Goal: Task Accomplishment & Management: Use online tool/utility

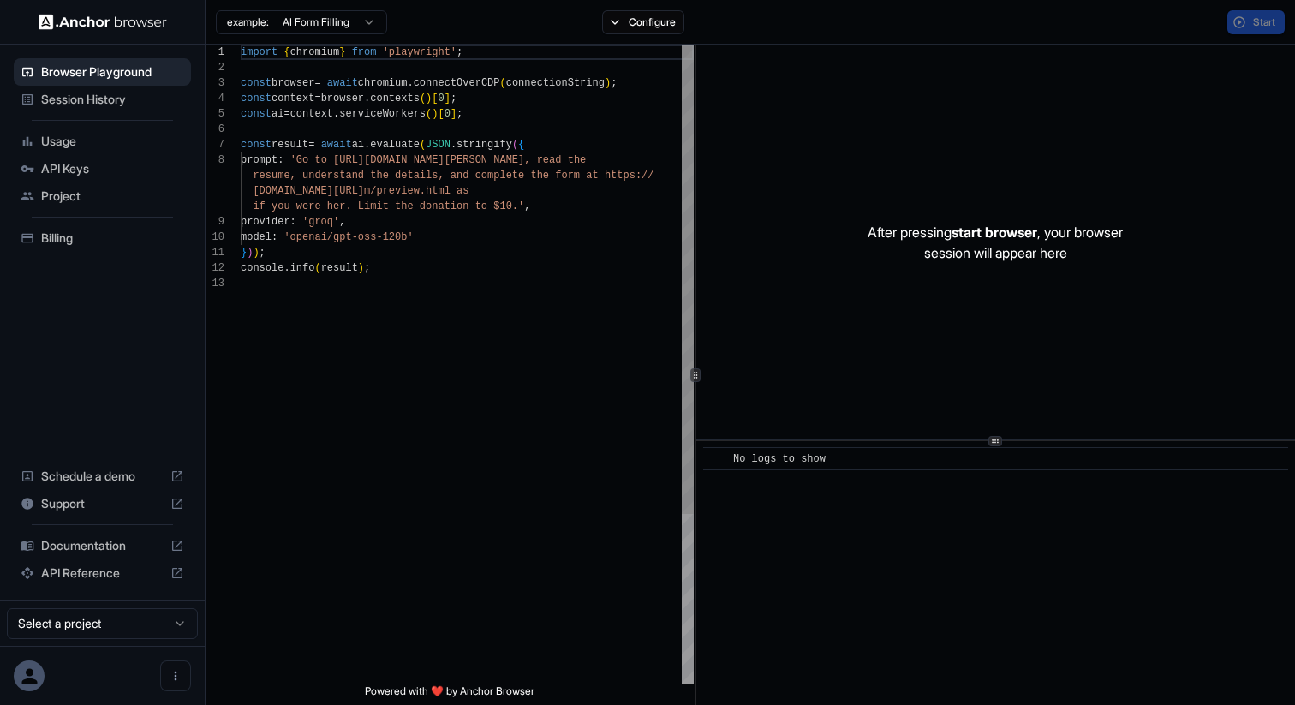
scroll to position [108, 0]
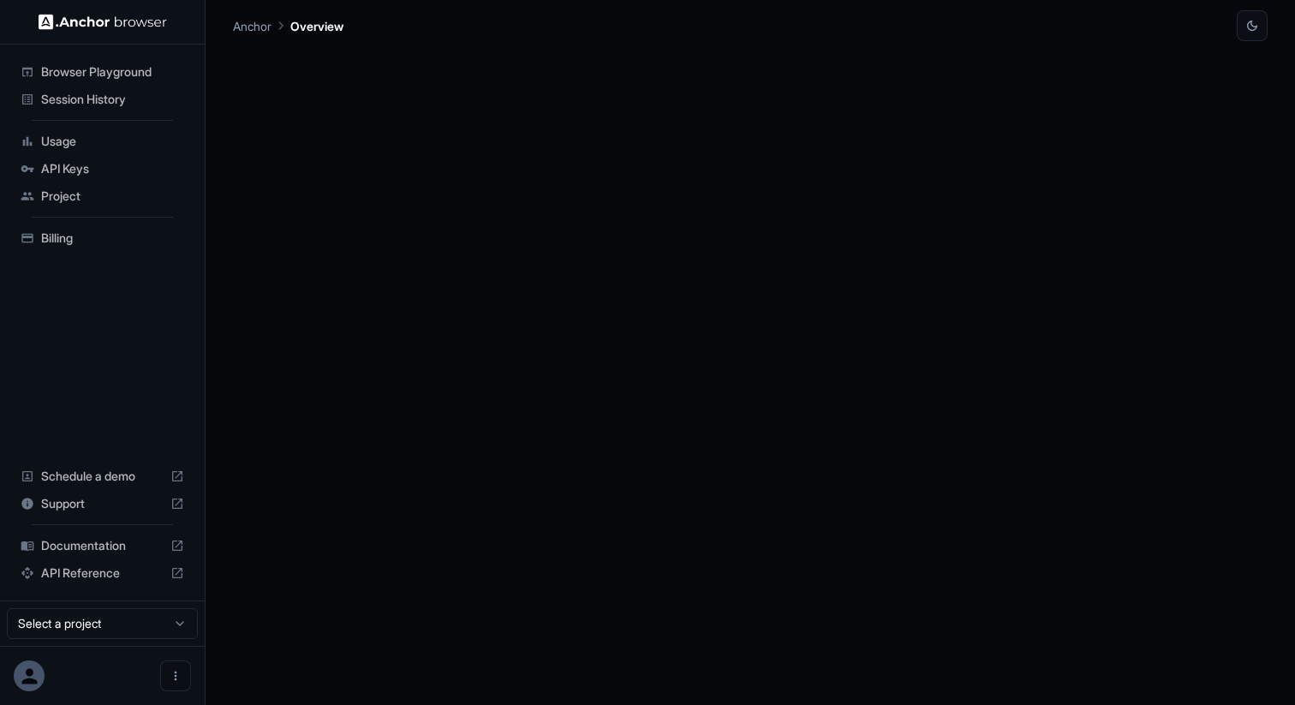
click at [125, 66] on span "Browser Playground" at bounding box center [112, 71] width 143 height 17
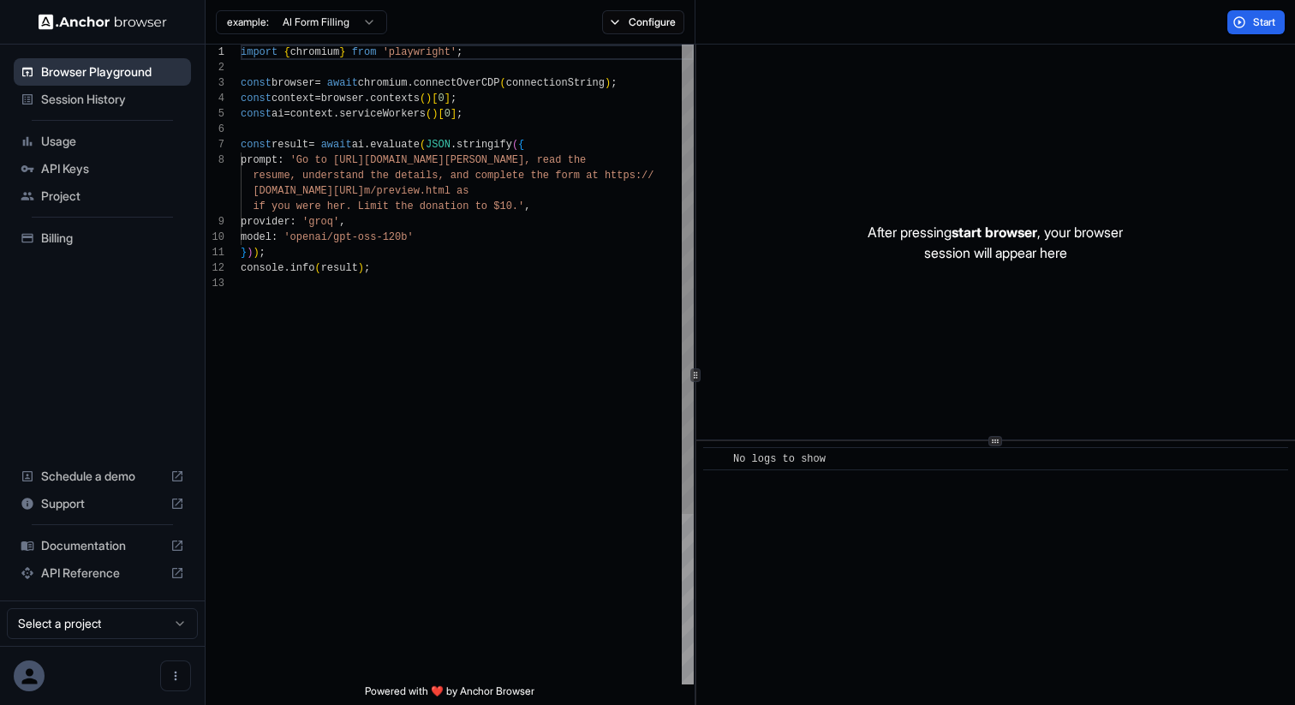
scroll to position [108, 0]
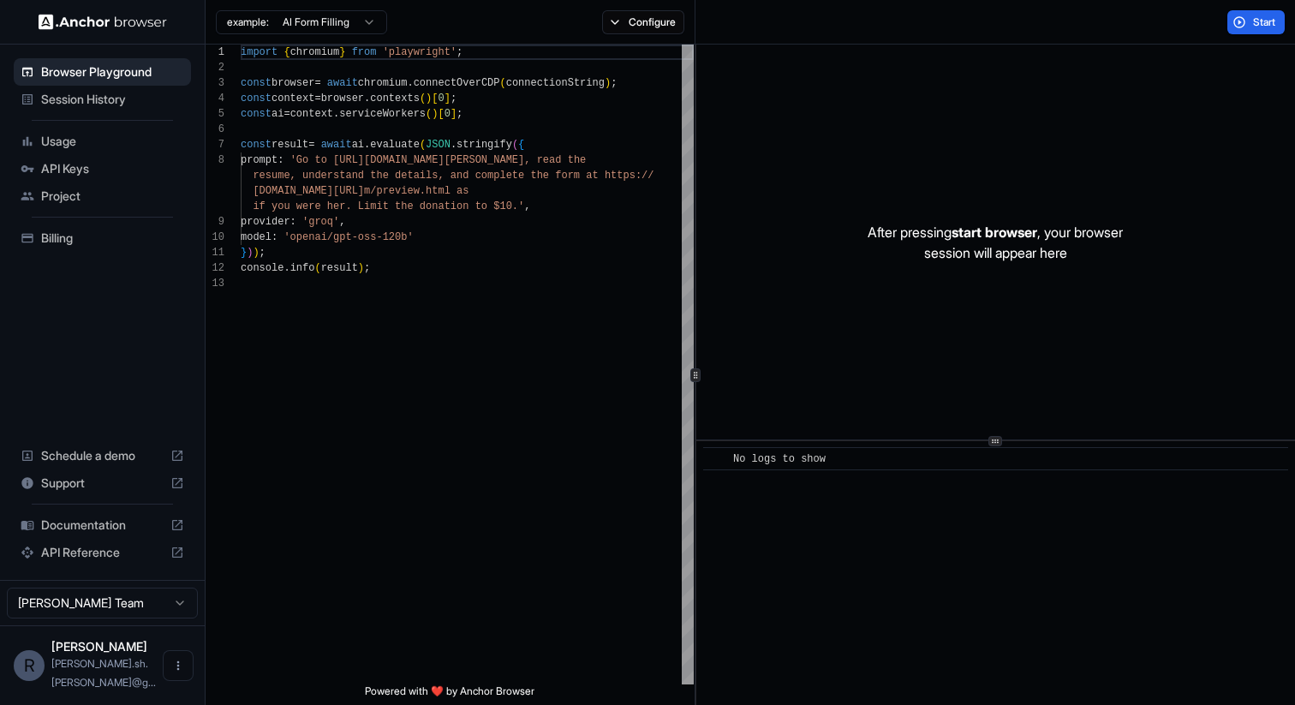
click at [116, 101] on span "Session History" at bounding box center [112, 99] width 143 height 17
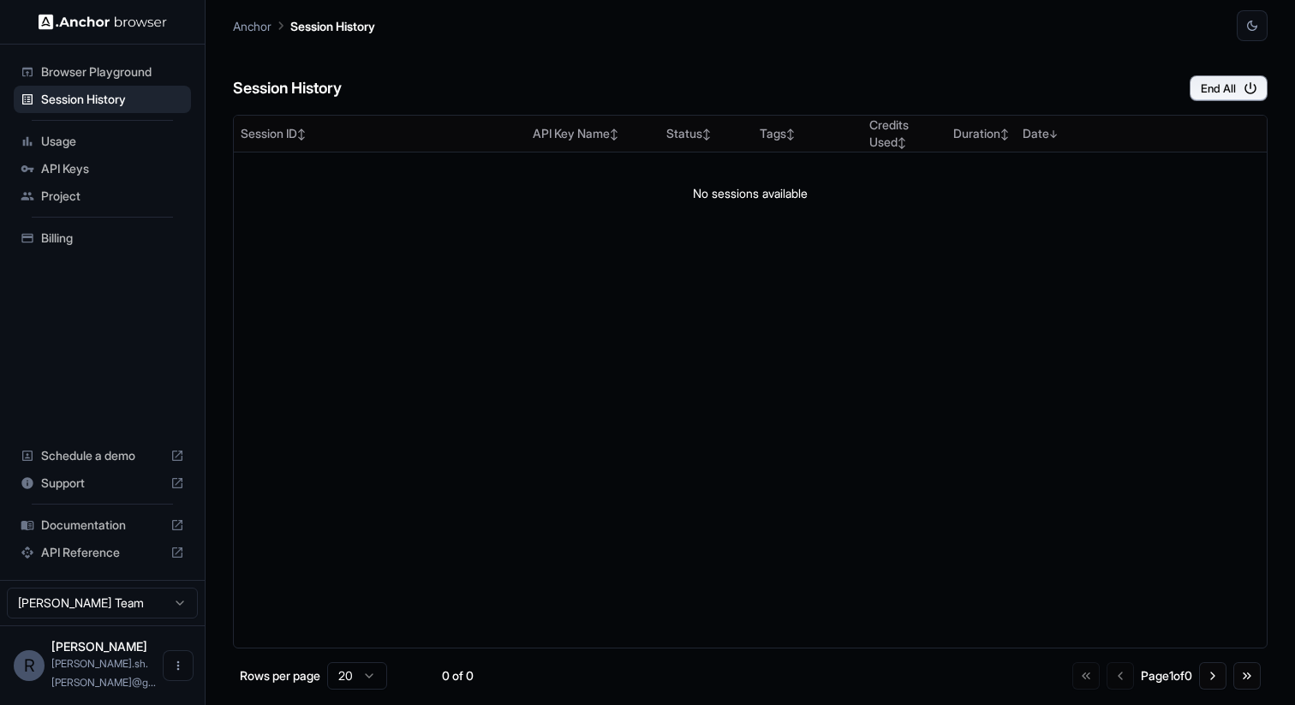
click at [123, 64] on span "Browser Playground" at bounding box center [112, 71] width 143 height 17
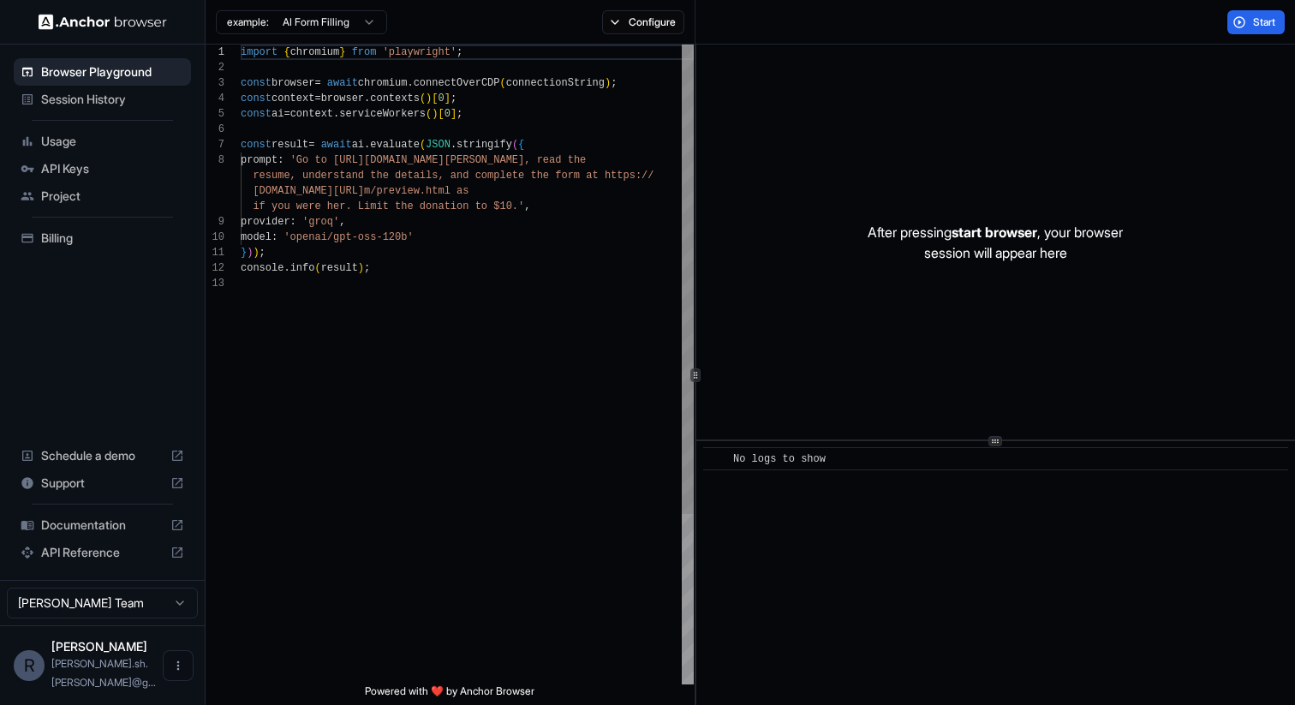
scroll to position [46, 0]
click at [316, 249] on div "import { chromium } from 'playwright' ; const browser = await chromium . connec…" at bounding box center [467, 480] width 453 height 871
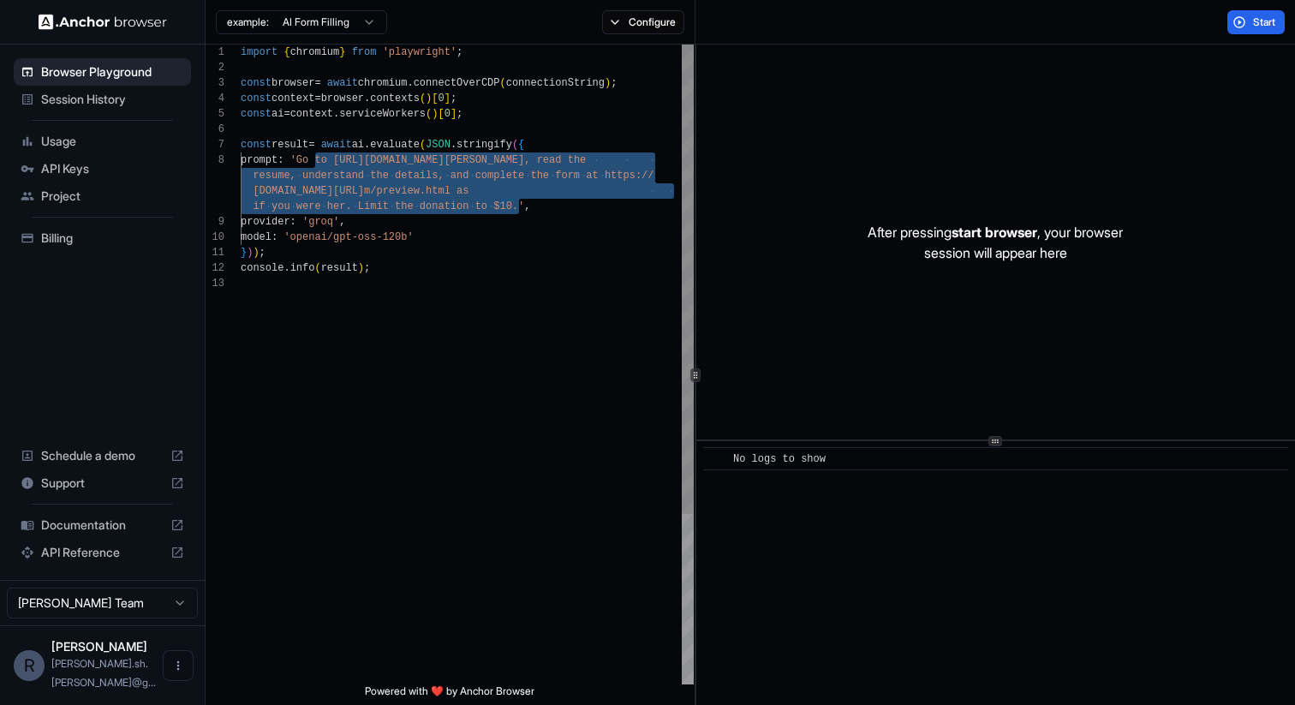
drag, startPoint x: 312, startPoint y: 162, endPoint x: 518, endPoint y: 208, distance: 211.6
click at [518, 208] on div "import { chromium } from 'playwright' ; const browser = await chromium . connec…" at bounding box center [467, 480] width 453 height 871
click at [501, 212] on div "import { chromium } from 'playwright' ; const browser = await chromium . connec…" at bounding box center [467, 480] width 453 height 871
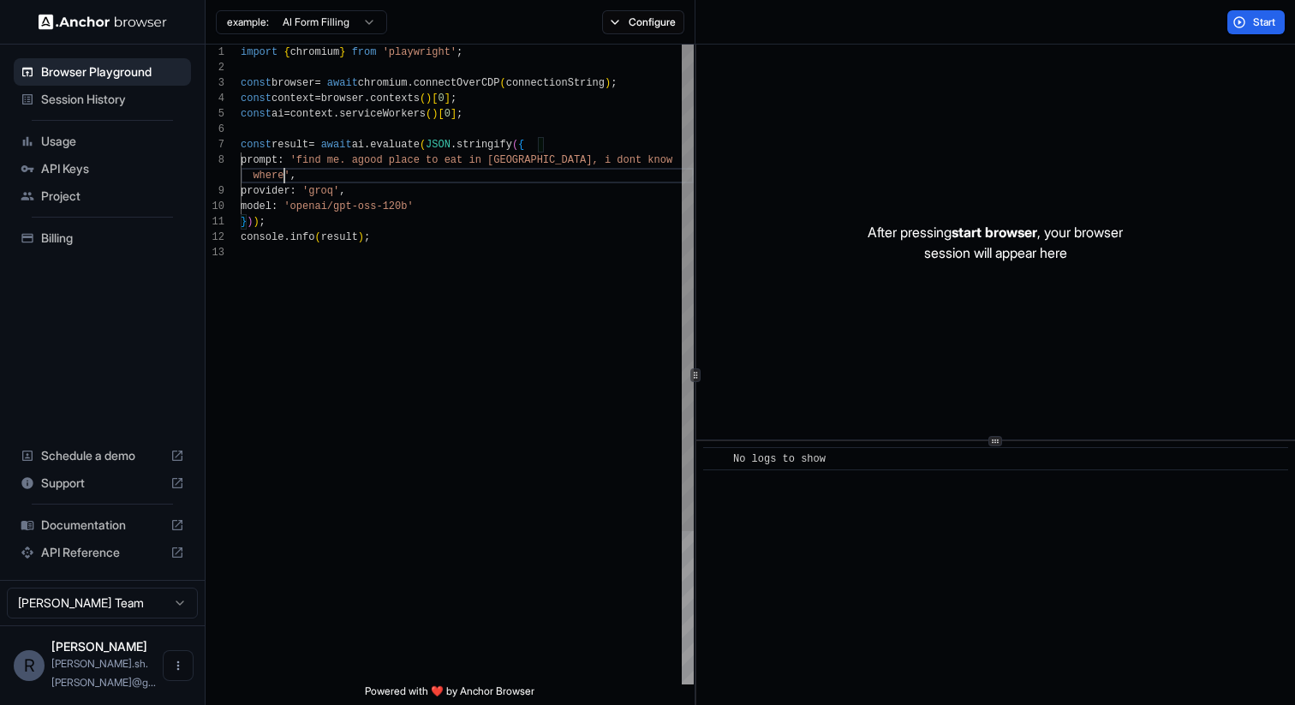
scroll to position [123, 0]
click at [1261, 33] on button "Start" at bounding box center [1256, 22] width 57 height 24
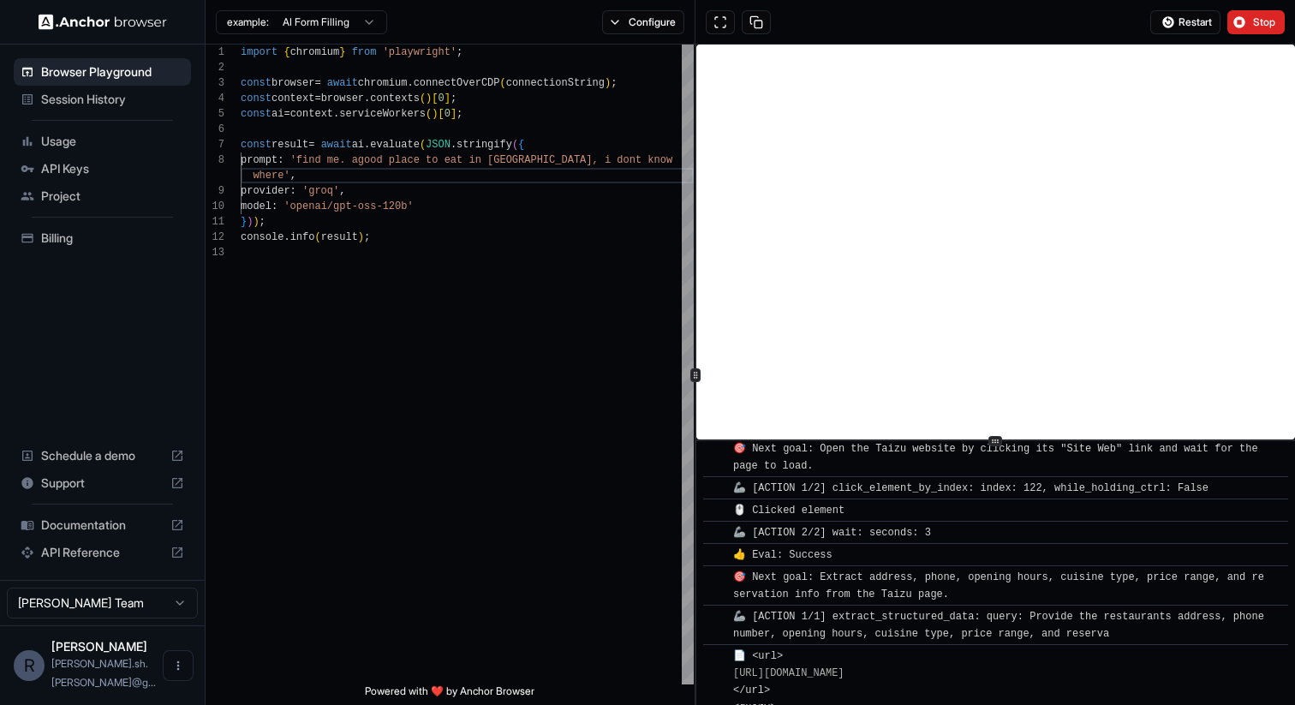
scroll to position [0, 0]
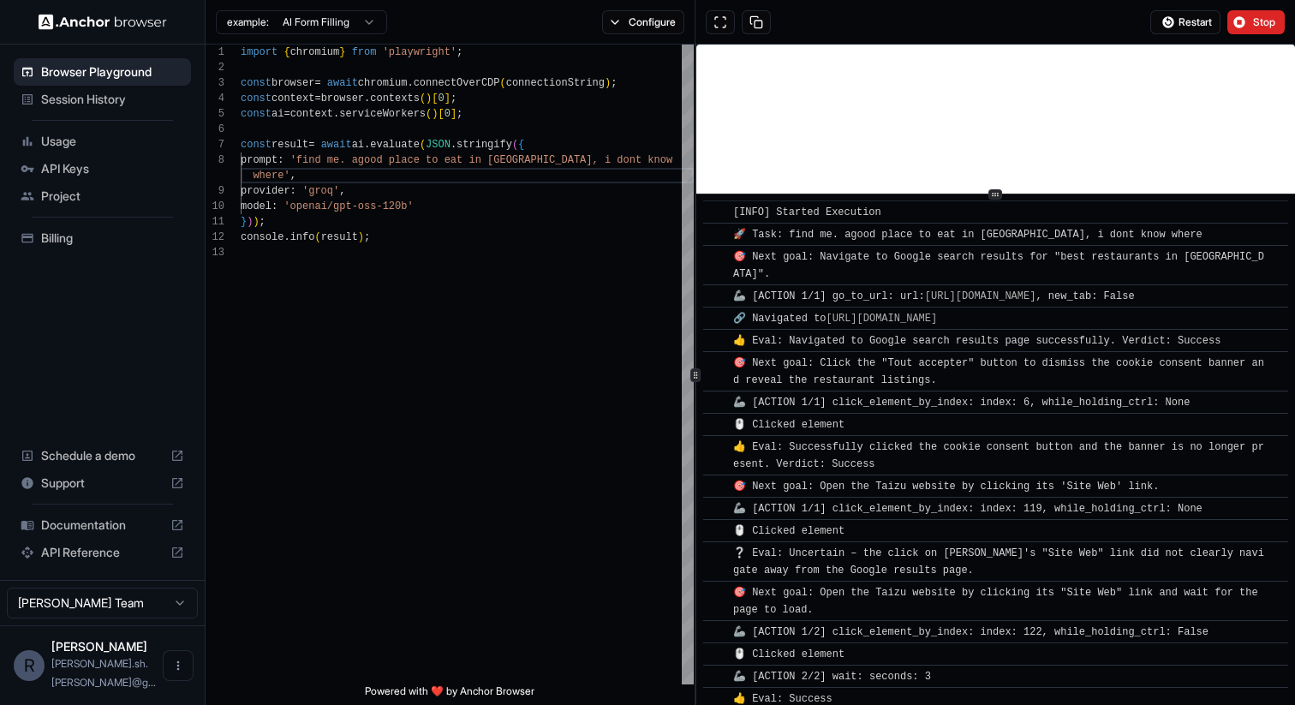
click at [995, 190] on icon at bounding box center [995, 194] width 9 height 9
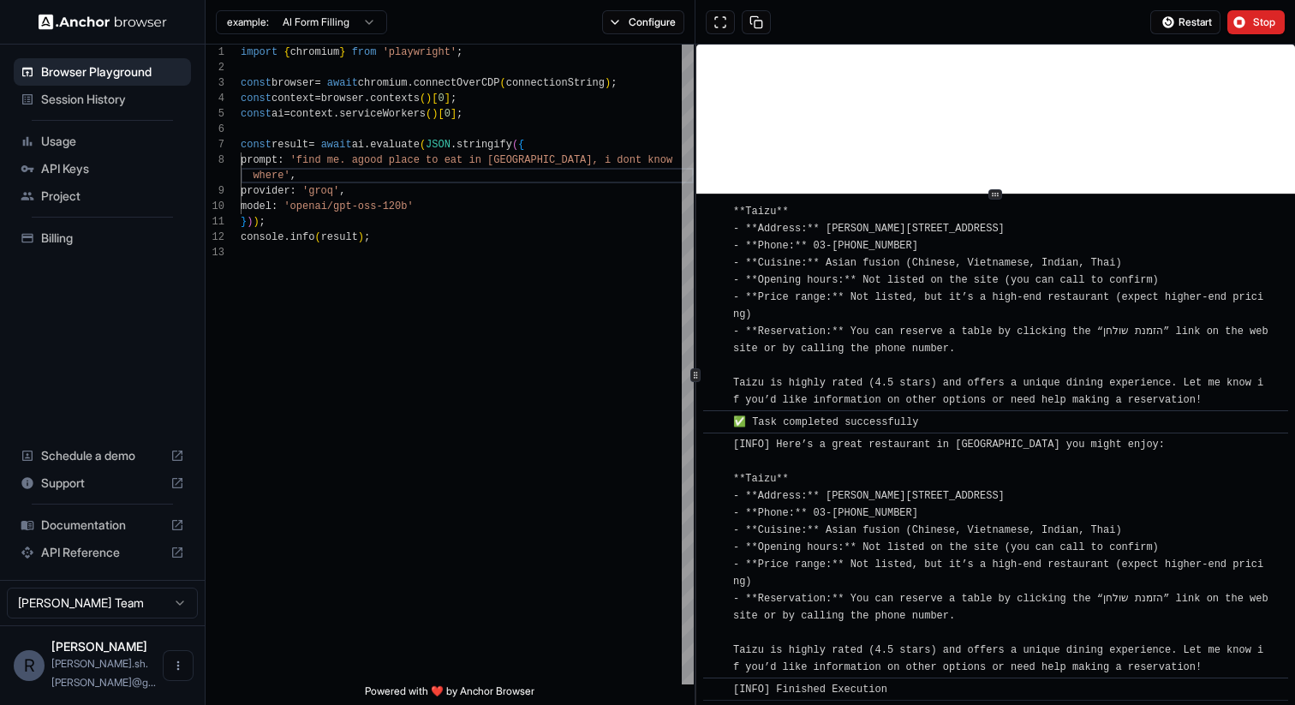
scroll to position [1126, 0]
click at [690, 185] on div at bounding box center [688, 288] width 12 height 487
click at [610, 25] on button "Configure" at bounding box center [643, 22] width 83 height 24
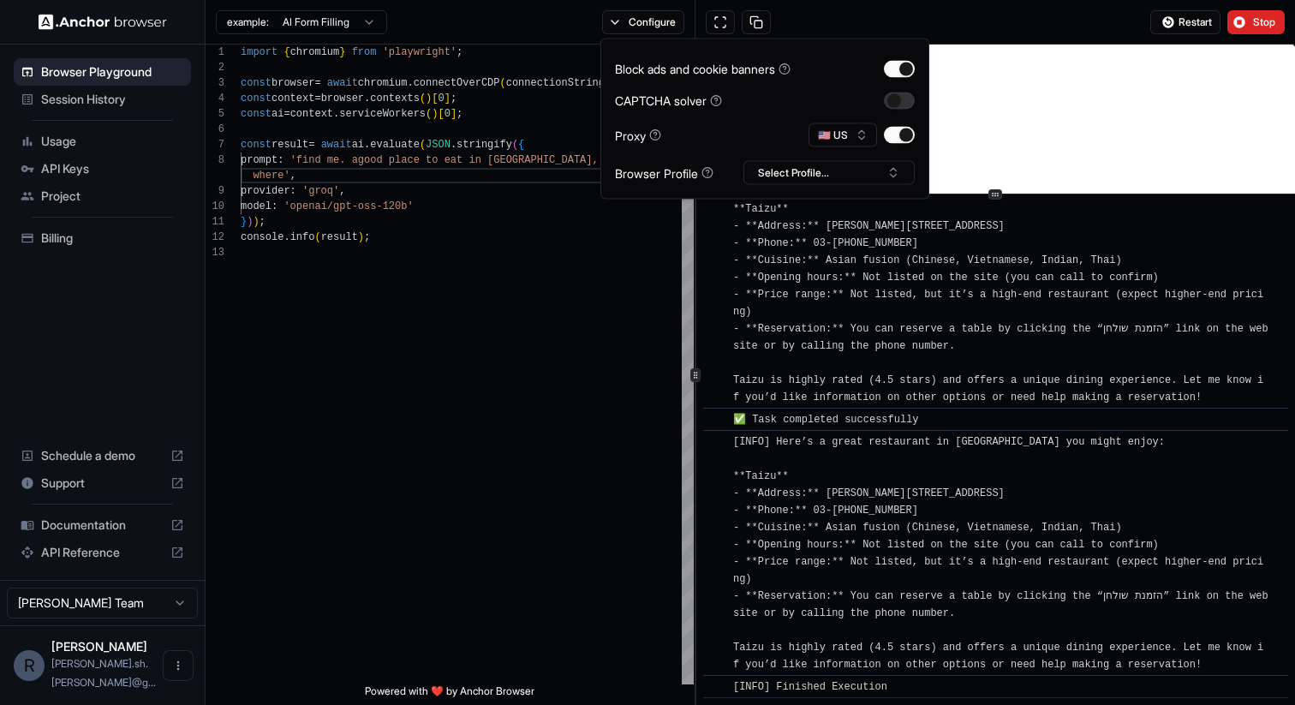
click at [903, 107] on button "button" at bounding box center [899, 100] width 31 height 17
click at [791, 186] on div "Block ads and cookie banners CAPTCHA solver Proxy 🇺🇸 US Browser Profile Select …" at bounding box center [765, 119] width 329 height 161
click at [792, 179] on button "Select Profile..." at bounding box center [829, 173] width 171 height 24
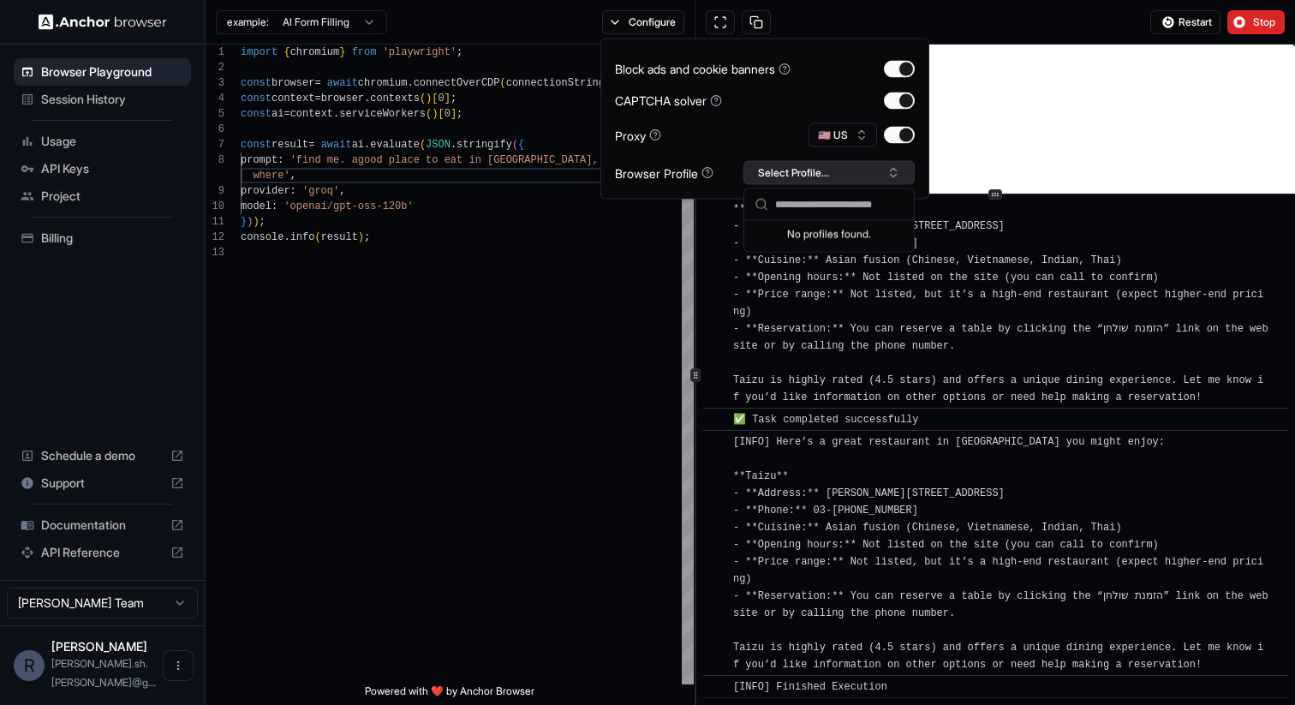
click at [792, 174] on button "Select Profile..." at bounding box center [829, 173] width 171 height 24
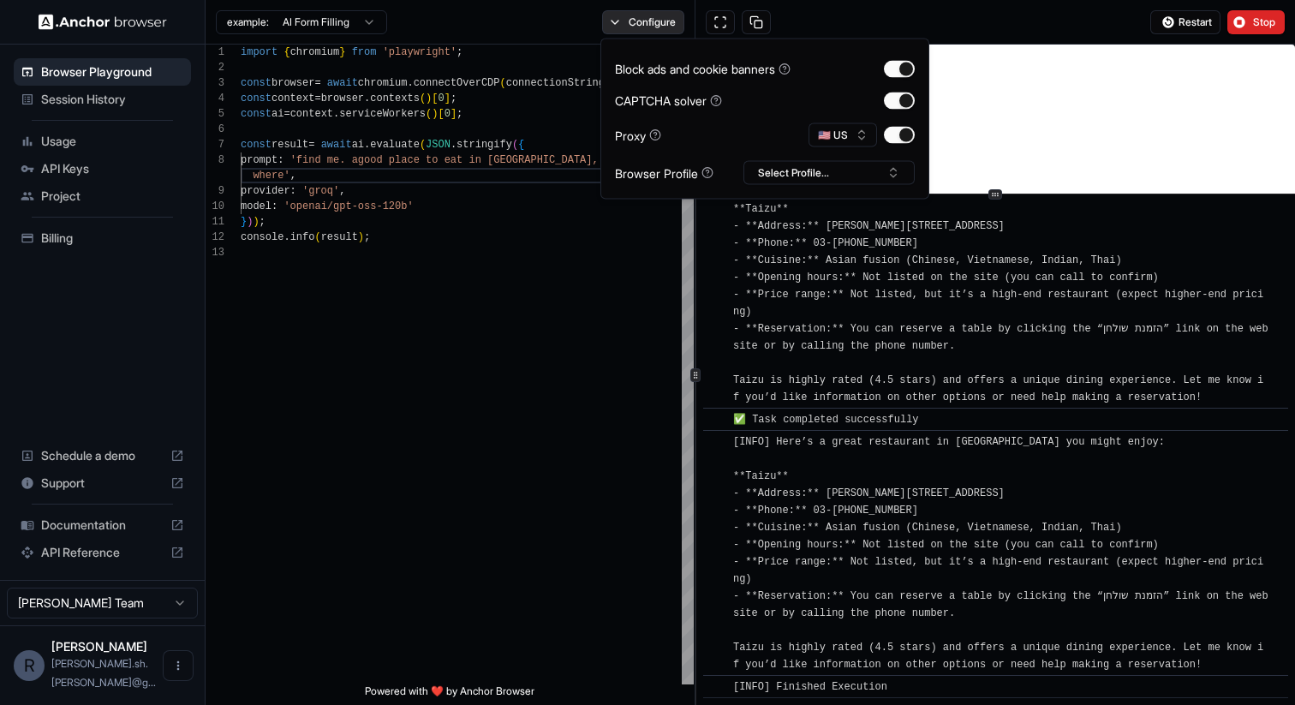
click at [621, 13] on button "Configure" at bounding box center [643, 22] width 83 height 24
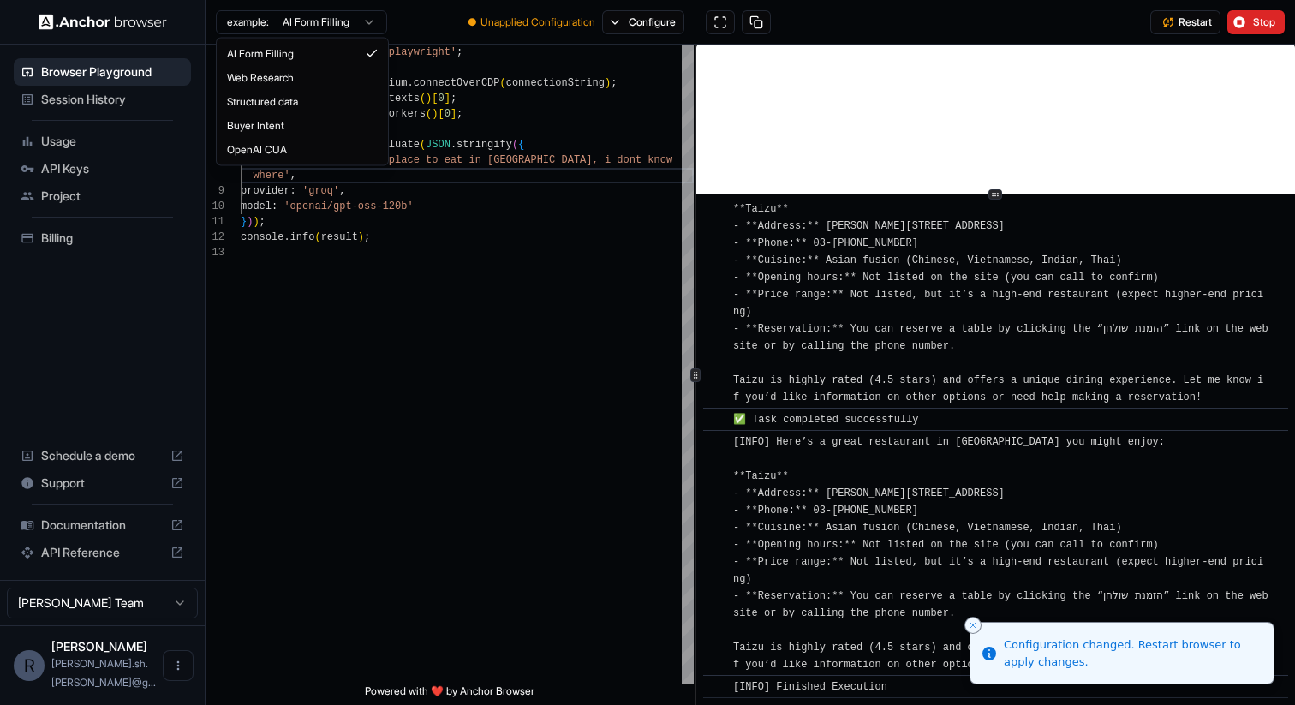
click at [356, 21] on html "Browser Playground Session History Usage API Keys Project Billing Schedule a de…" at bounding box center [647, 352] width 1295 height 705
click at [634, 26] on html "Browser Playground Session History Usage API Keys Project Billing Schedule a de…" at bounding box center [647, 352] width 1295 height 705
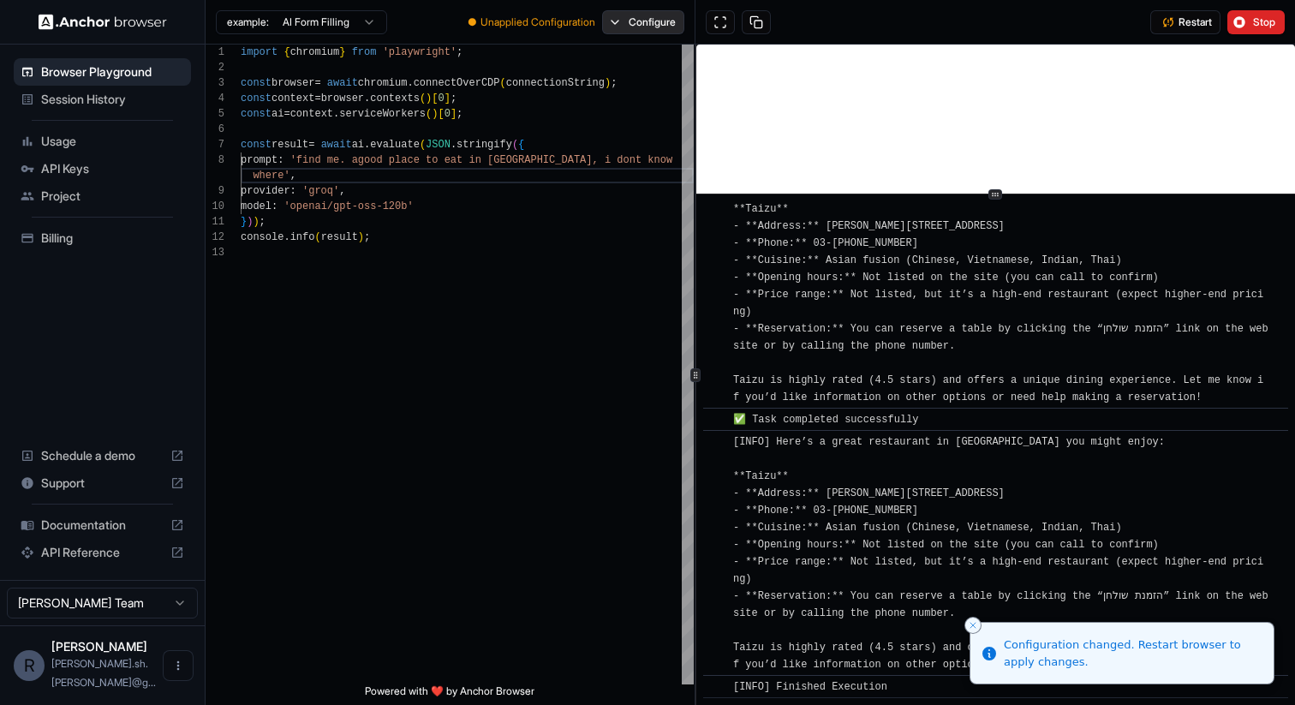
click at [634, 26] on button "Configure" at bounding box center [643, 22] width 83 height 24
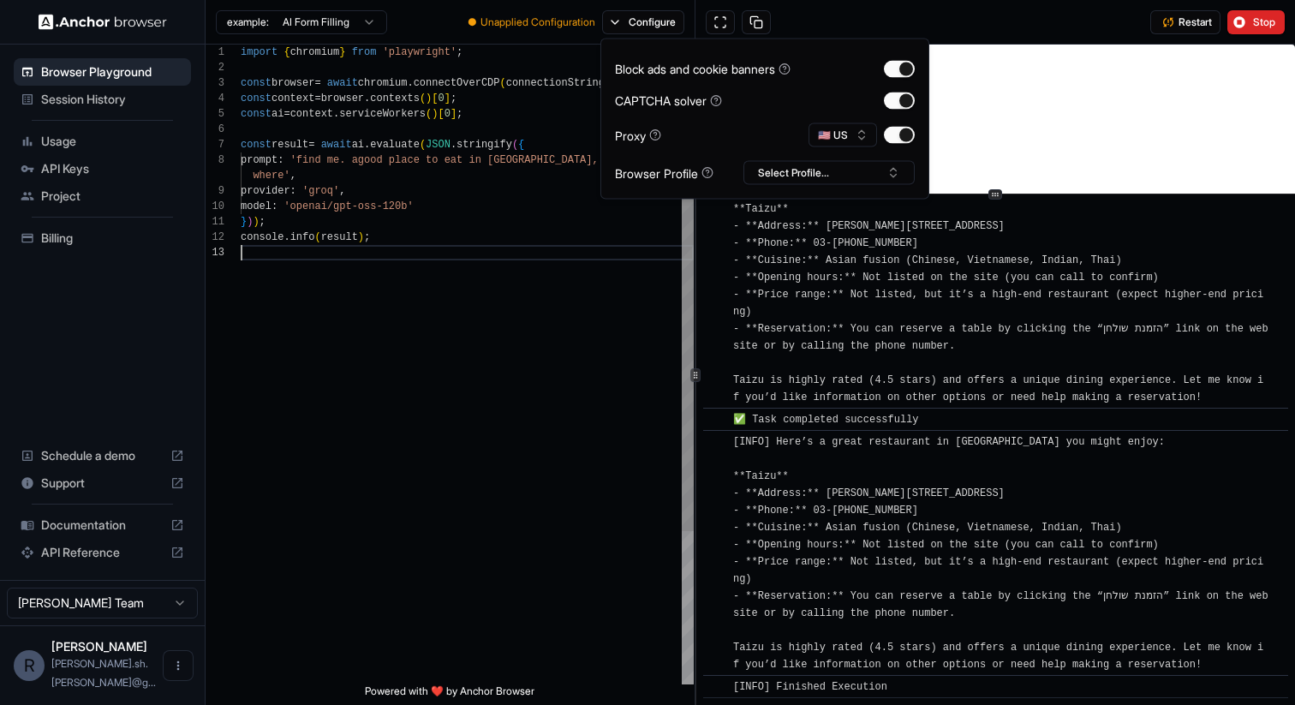
scroll to position [46, 0]
click at [590, 335] on div "console . info ( result ) ; where' , provider : 'groq' , model : 'openai/gpt-os…" at bounding box center [467, 465] width 453 height 840
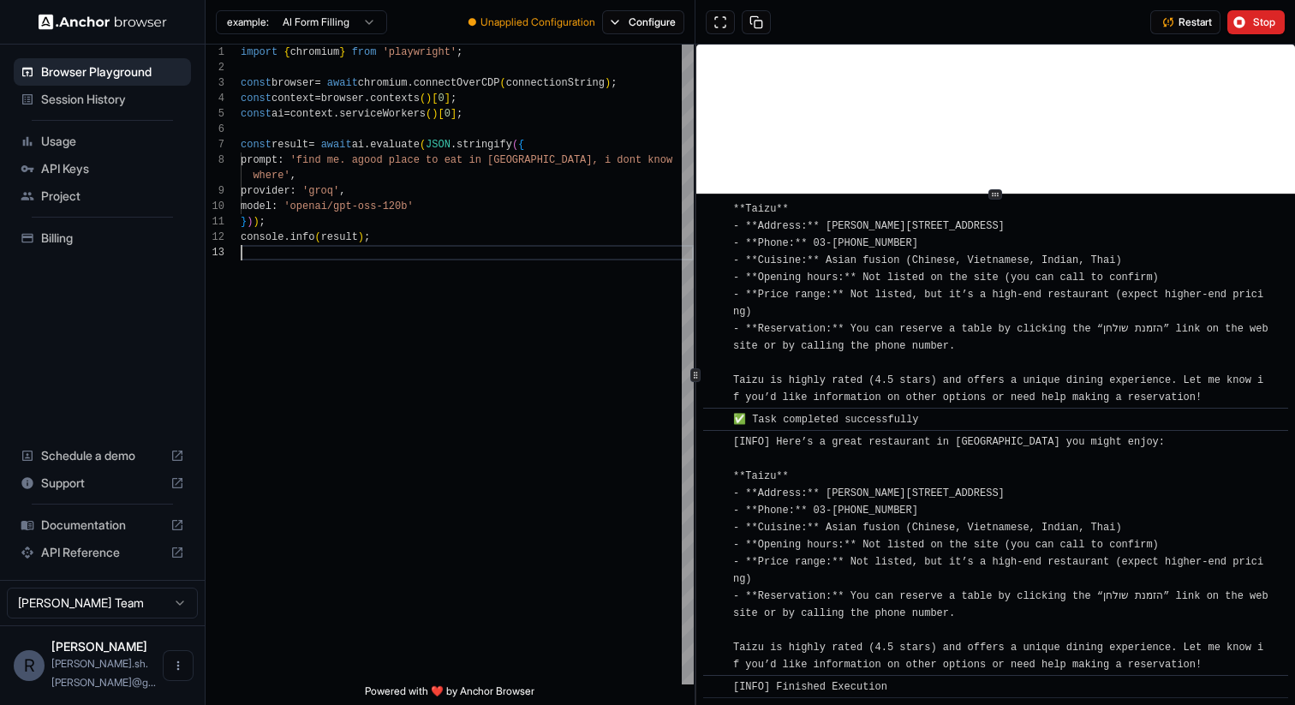
click at [342, 19] on html "**********" at bounding box center [647, 352] width 1295 height 705
type textarea "**********"
click at [435, 194] on div "console . info ( result ) ; where' , provider : 'groq' , model : 'openai/gpt-os…" at bounding box center [467, 465] width 453 height 840
click at [114, 561] on span "API Reference" at bounding box center [102, 552] width 123 height 17
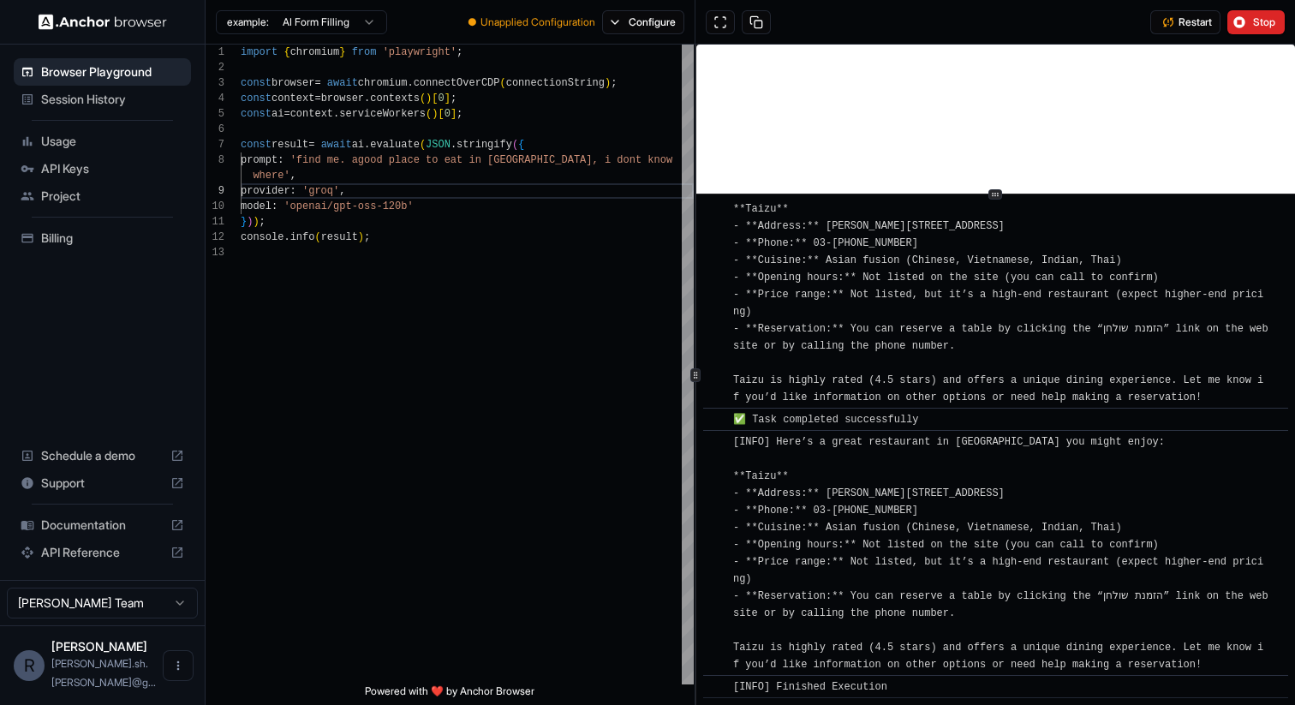
click at [100, 99] on span "Session History" at bounding box center [112, 99] width 143 height 17
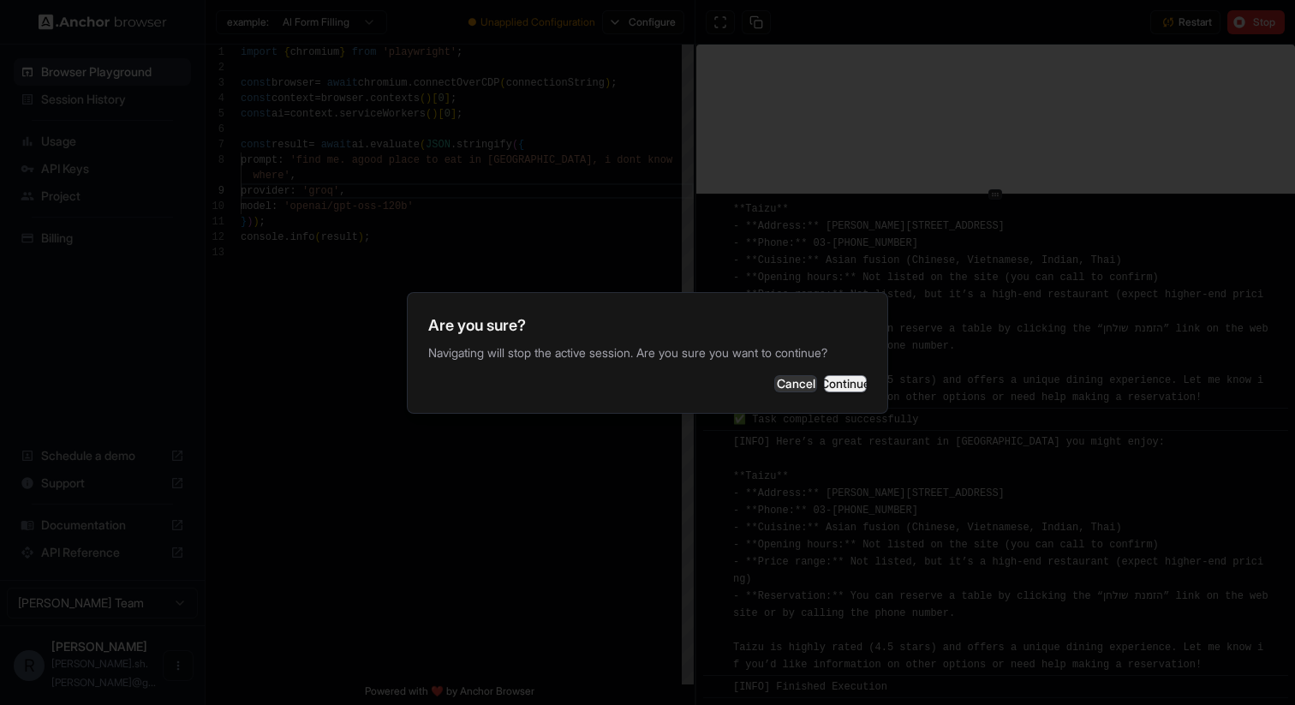
click at [847, 386] on button "Continue" at bounding box center [845, 383] width 43 height 17
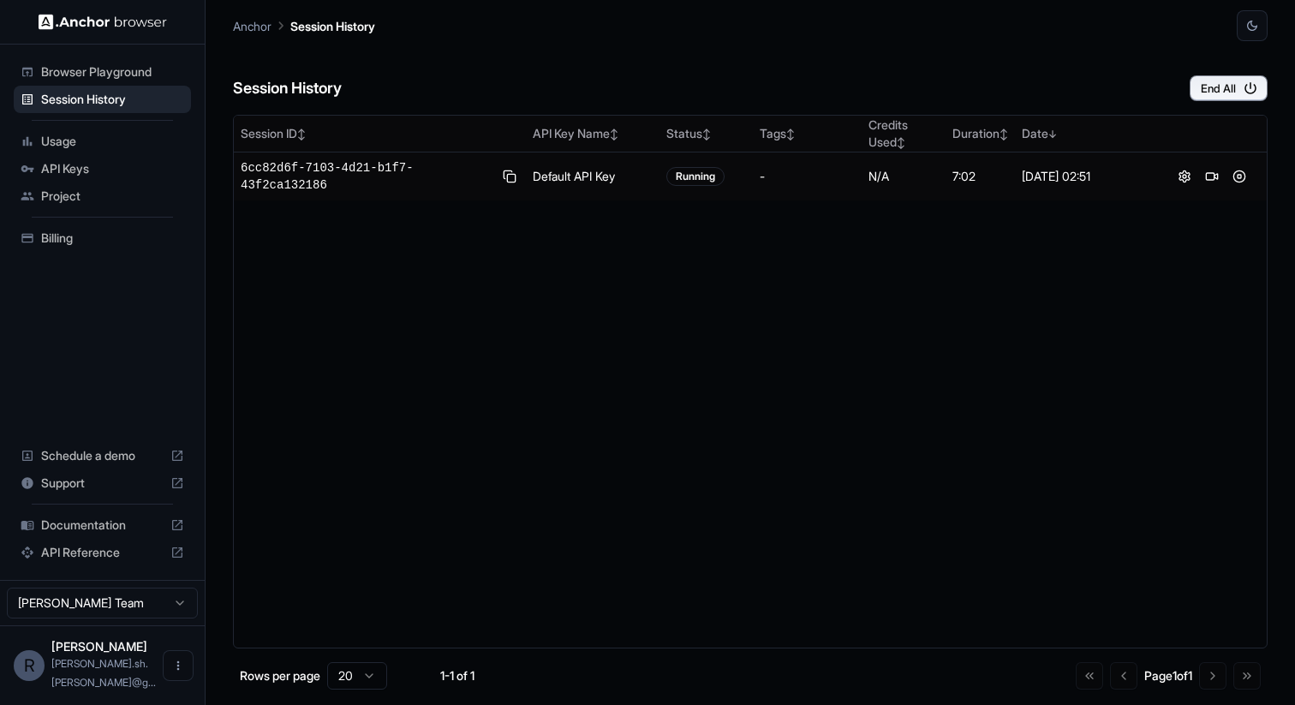
click at [87, 140] on span "Usage" at bounding box center [112, 141] width 143 height 17
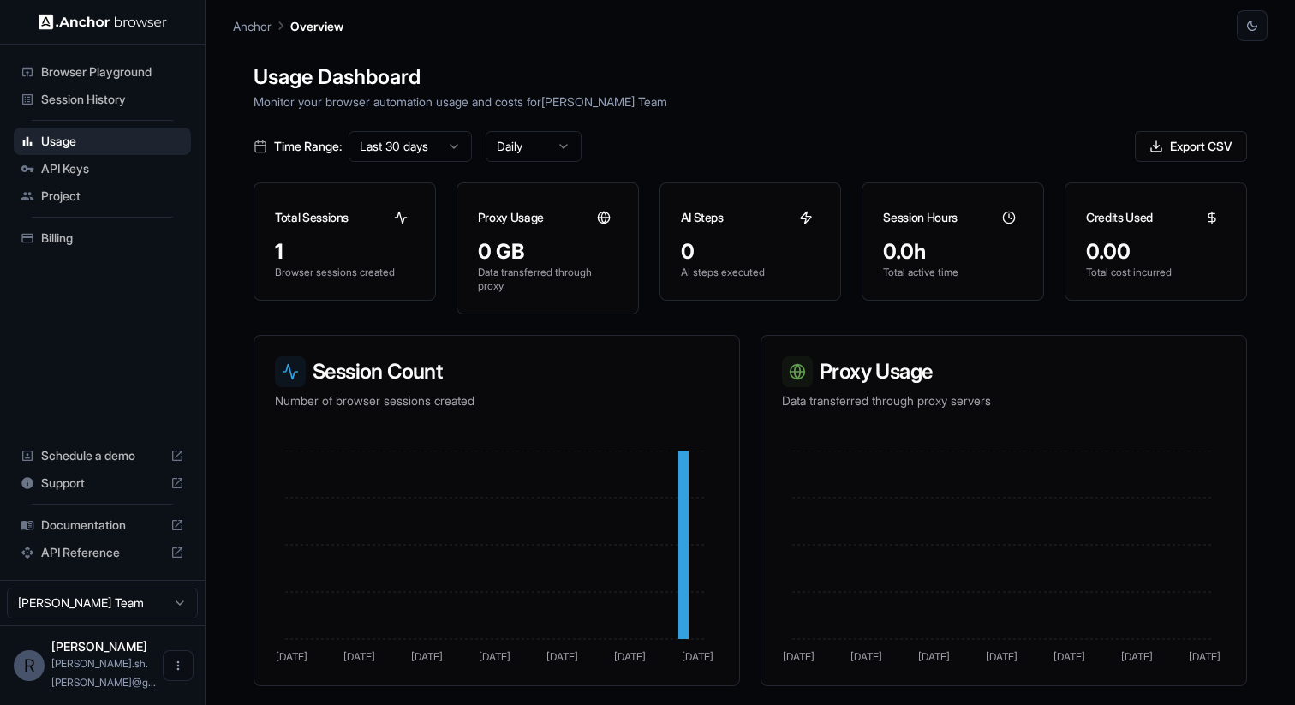
click at [84, 162] on span "API Keys" at bounding box center [112, 168] width 143 height 17
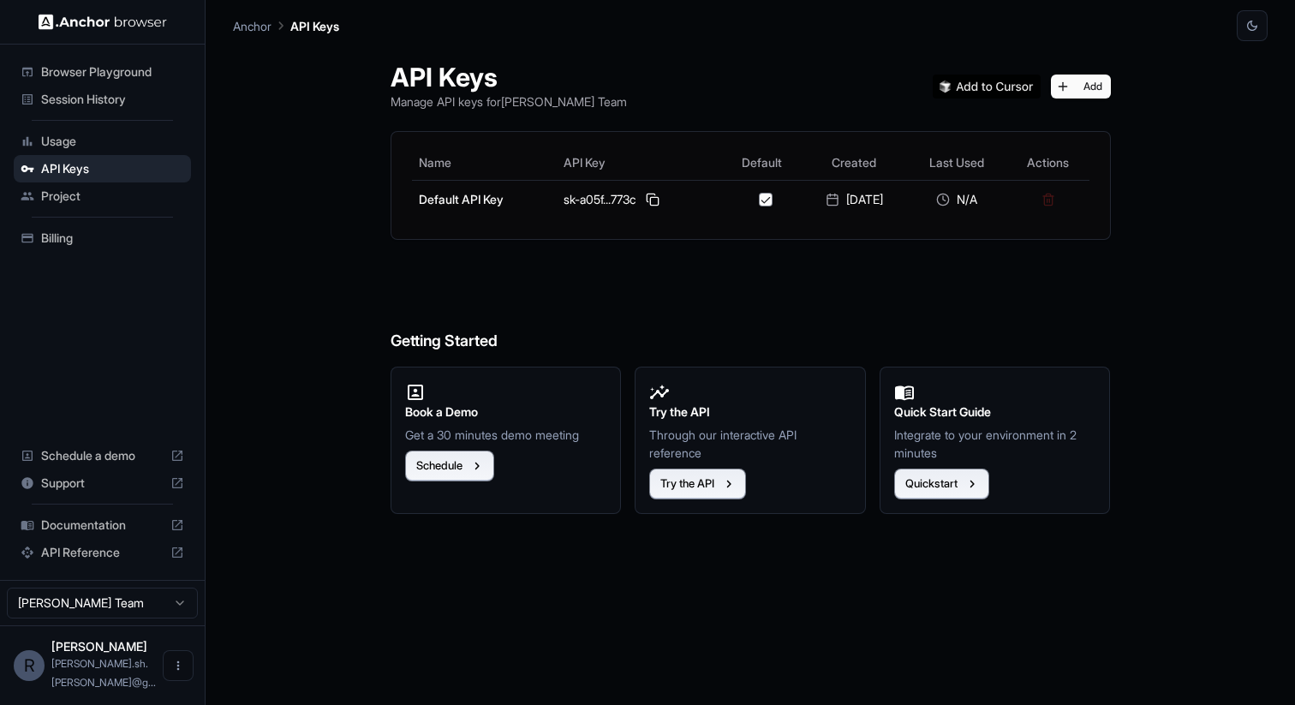
click at [84, 202] on span "Project" at bounding box center [112, 196] width 143 height 17
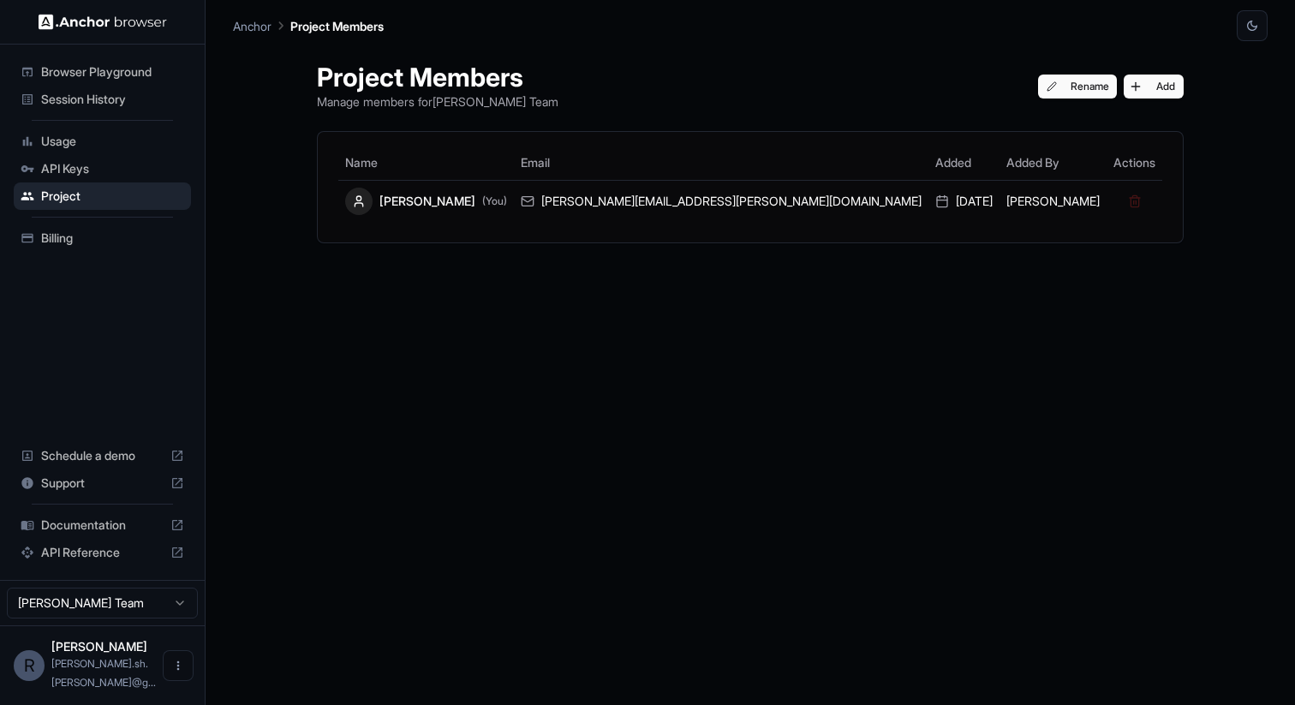
click at [83, 162] on span "API Keys" at bounding box center [112, 168] width 143 height 17
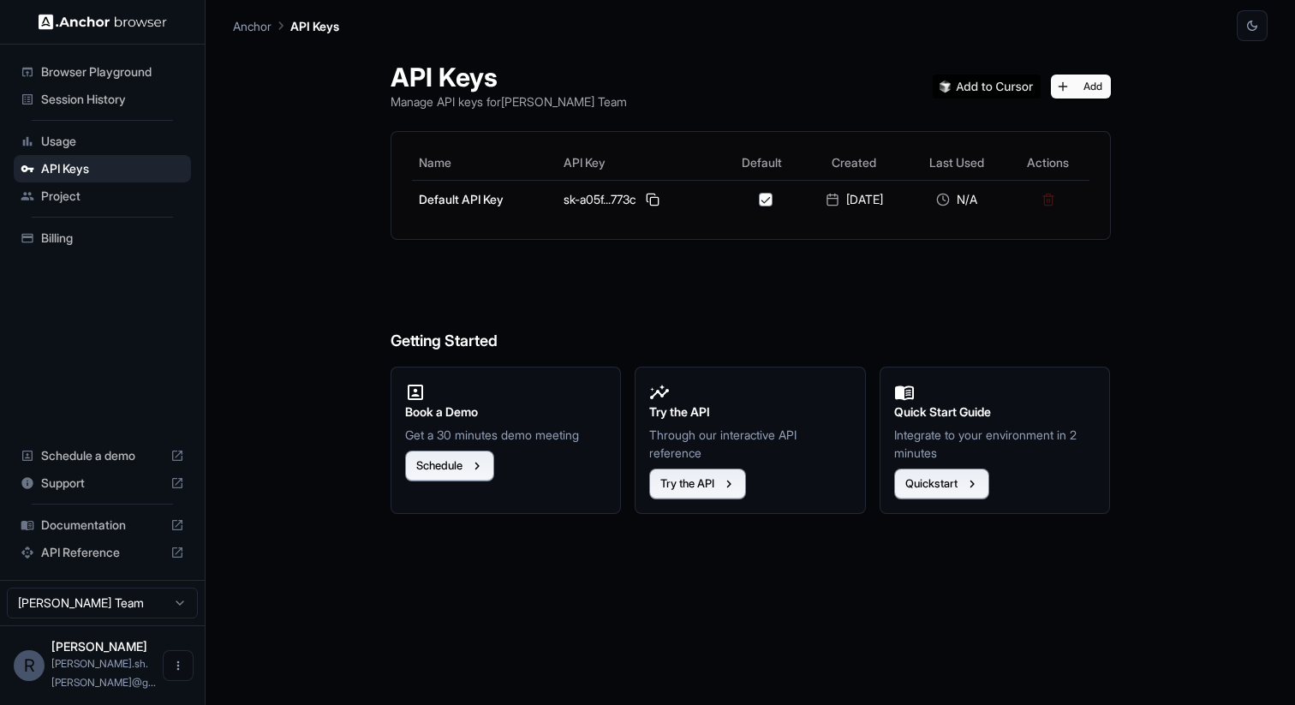
click at [83, 233] on span "Billing" at bounding box center [112, 238] width 143 height 17
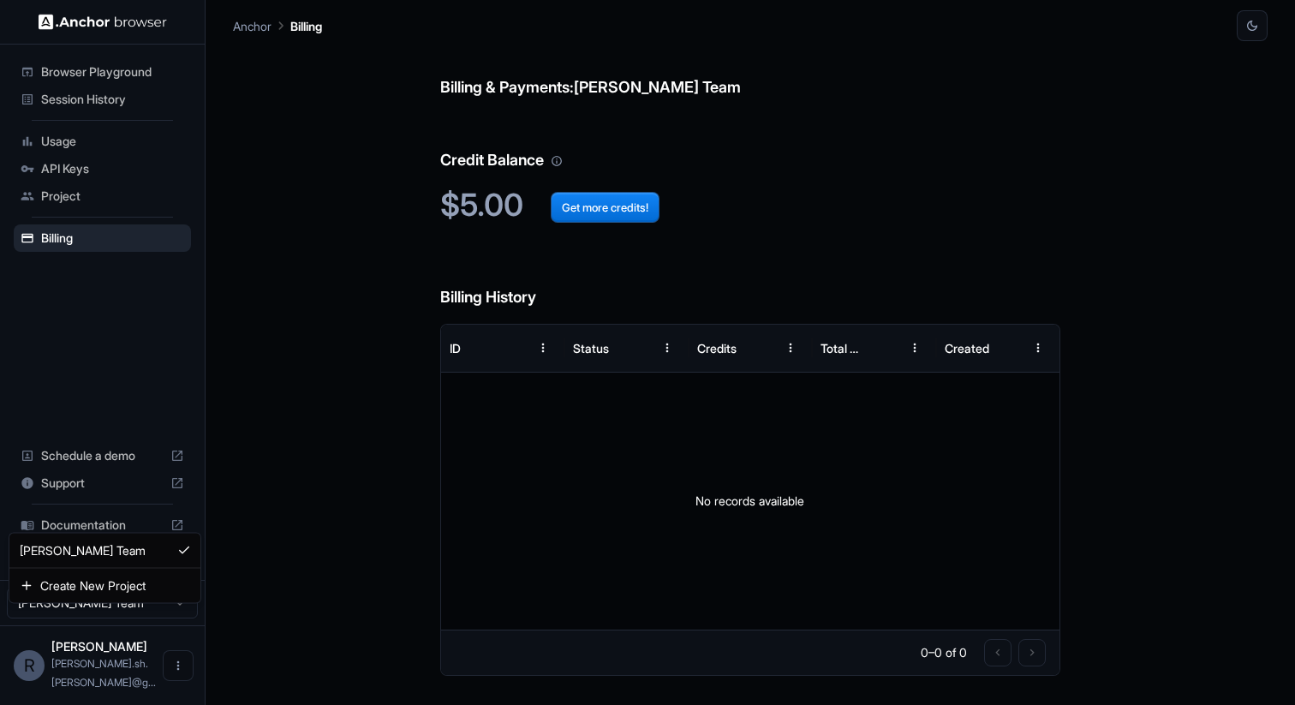
click at [126, 626] on html "Browser Playground Session History Usage API Keys Project Billing Schedule a de…" at bounding box center [647, 352] width 1295 height 705
click at [117, 654] on p "Ron Cohen" at bounding box center [103, 647] width 105 height 14
click at [168, 679] on button "Open menu" at bounding box center [178, 665] width 31 height 31
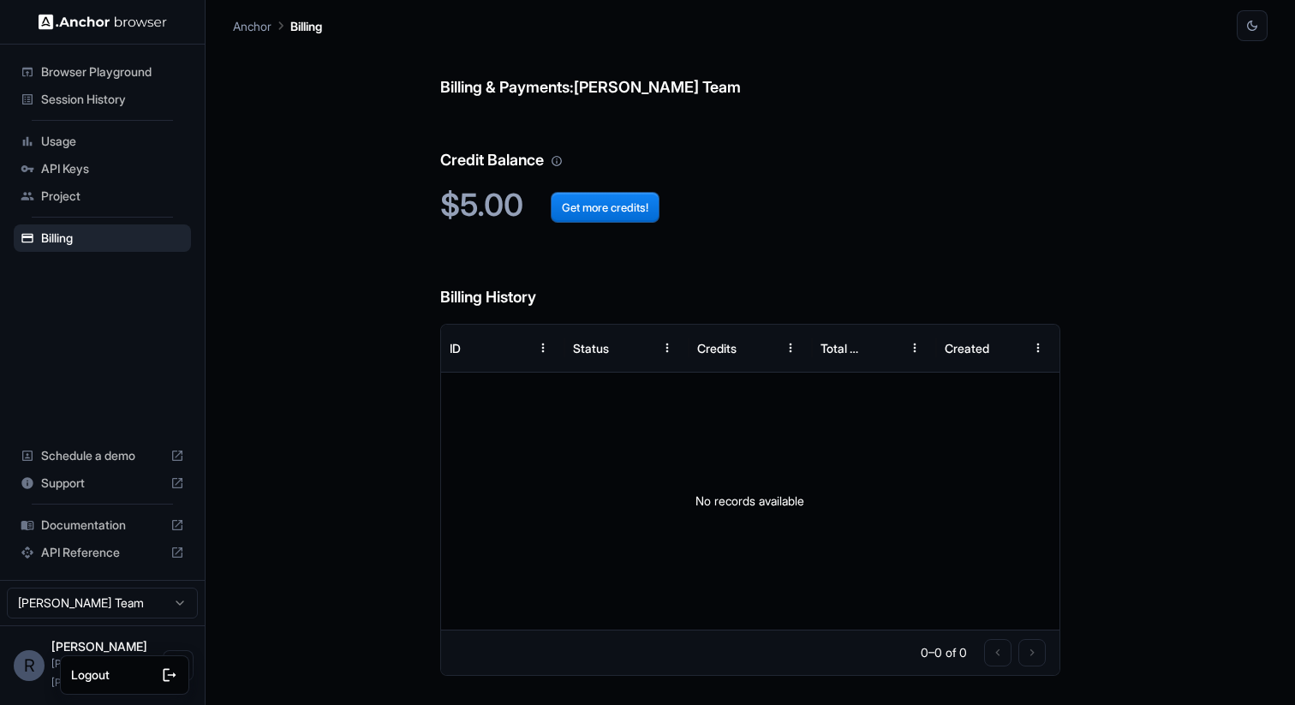
click at [301, 560] on div at bounding box center [647, 352] width 1295 height 705
click at [89, 28] on img at bounding box center [103, 22] width 128 height 16
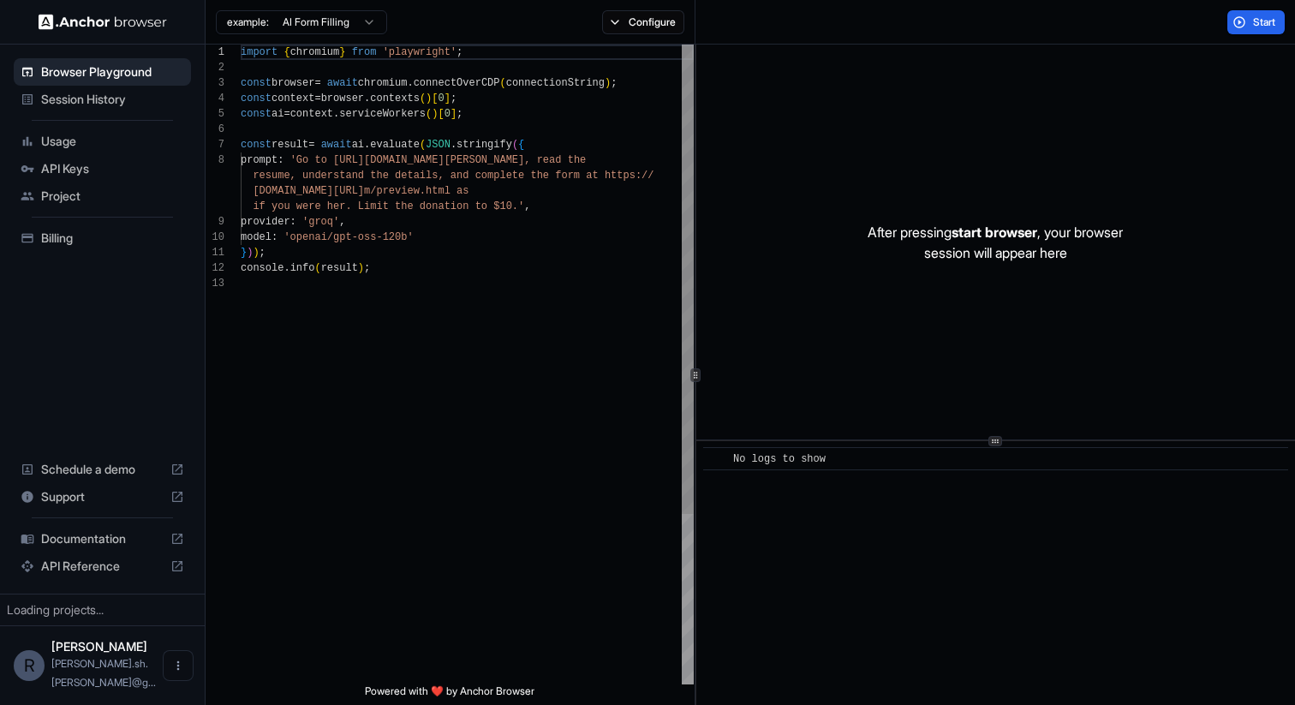
scroll to position [108, 0]
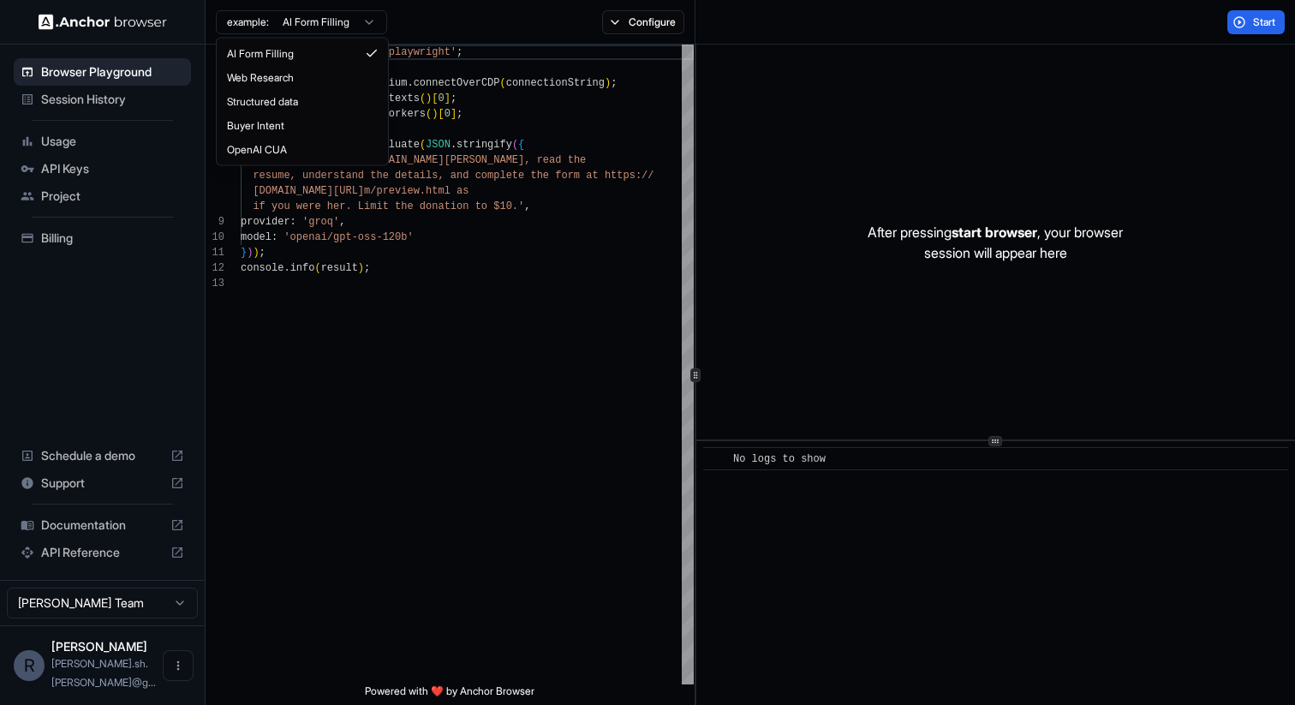
click at [352, 16] on html "Browser Playground Session History Usage API Keys Project Billing Schedule a de…" at bounding box center [647, 352] width 1295 height 705
type textarea "**********"
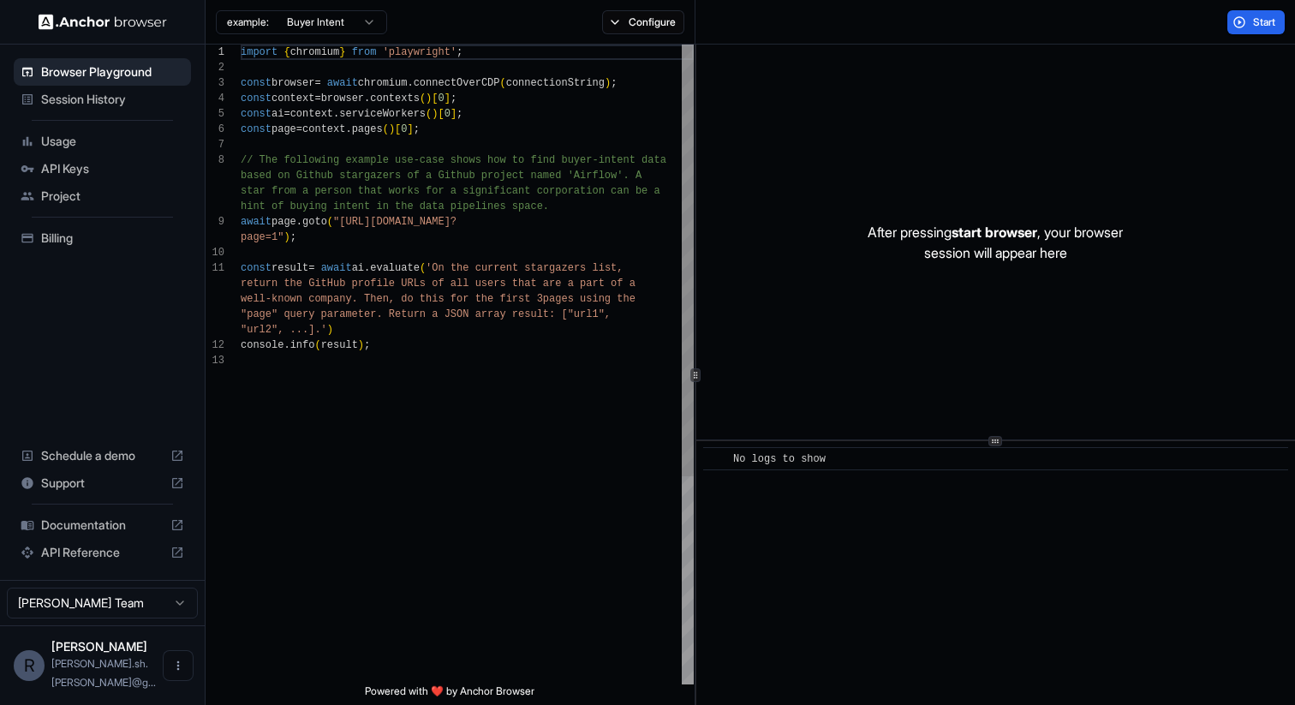
scroll to position [0, 0]
click at [604, 509] on div "import { chromium } from 'playwright' ; const browser = await chromium . connec…" at bounding box center [467, 519] width 453 height 948
